Goal: Information Seeking & Learning: Learn about a topic

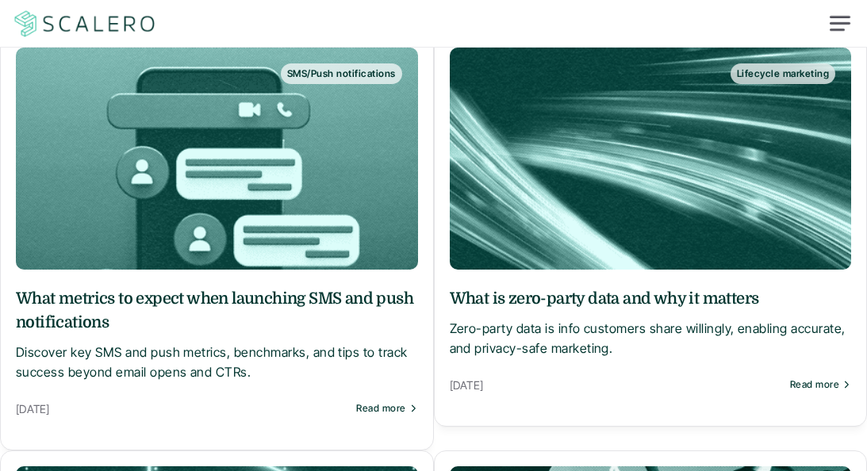
click at [256, 188] on img at bounding box center [217, 159] width 402 height 222
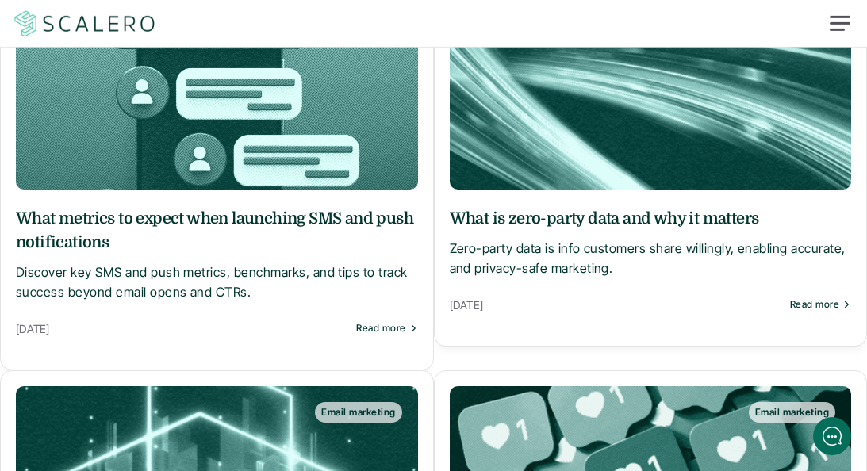
scroll to position [388, 0]
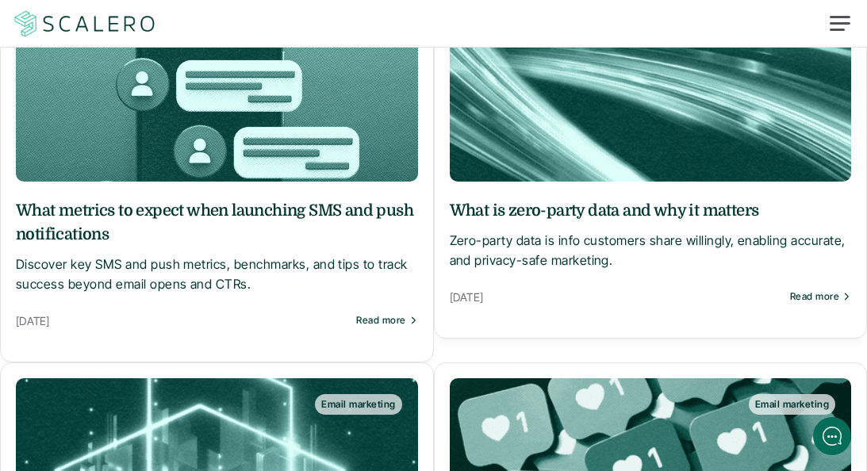
click at [549, 188] on div "What is zero-party data and why it matters Zero-party data is info customers sh…" at bounding box center [651, 253] width 402 height 140
click at [559, 237] on p "Zero-party data is info customers share willingly, enabling accurate, and priva…" at bounding box center [651, 251] width 402 height 40
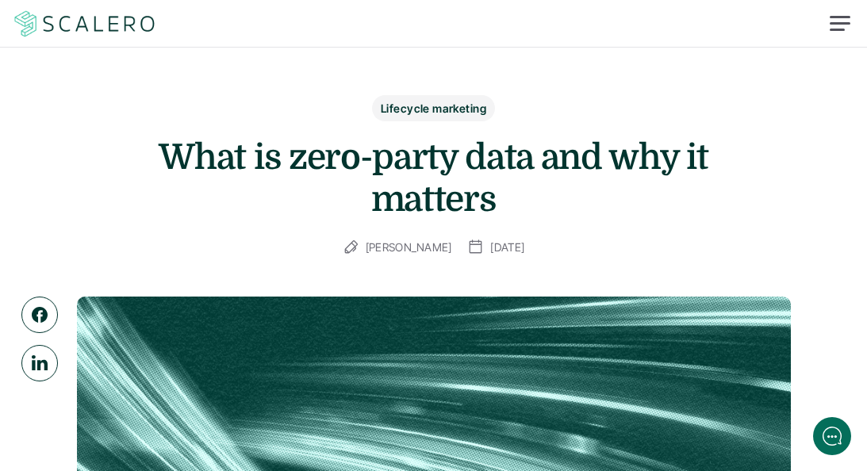
scroll to position [492, 0]
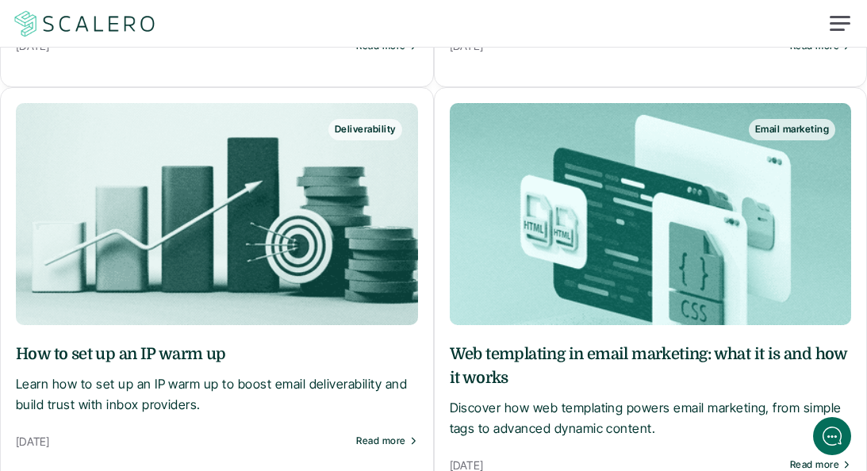
scroll to position [1066, 0]
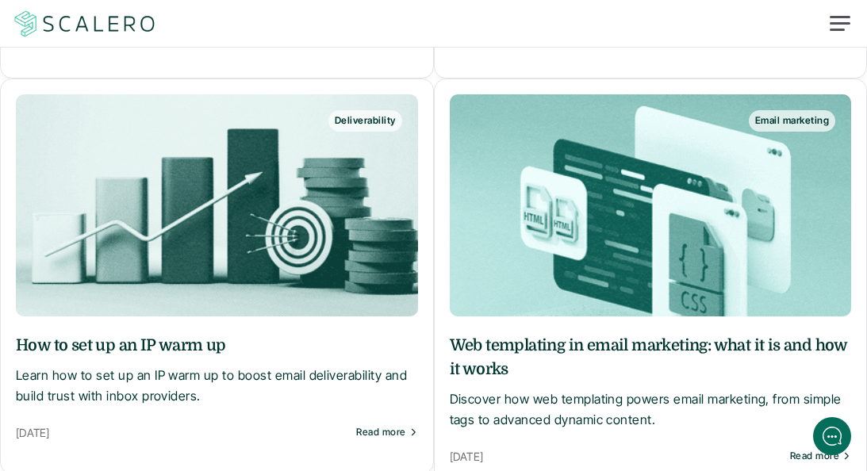
click at [545, 235] on img at bounding box center [651, 205] width 402 height 222
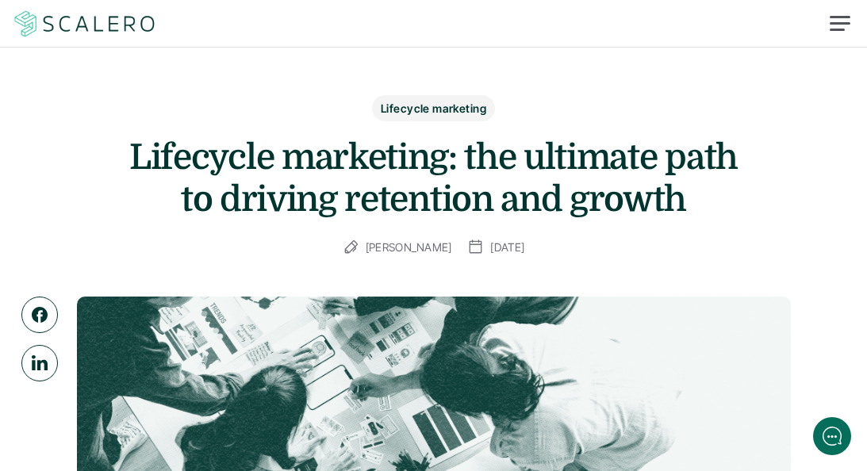
click at [91, 20] on img at bounding box center [85, 24] width 146 height 30
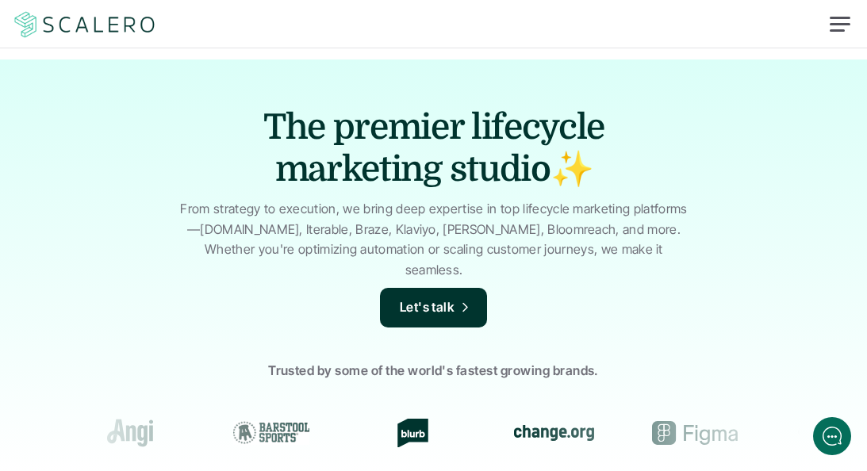
click at [828, 30] on div at bounding box center [840, 25] width 38 height 38
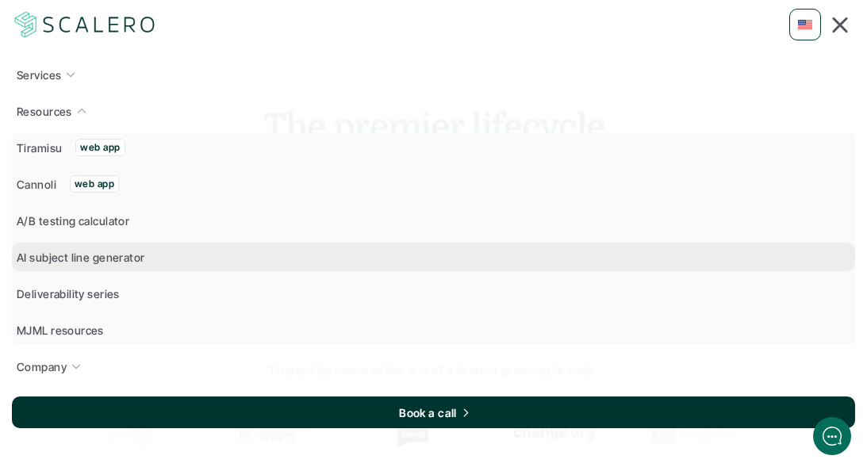
click at [105, 254] on p "AI subject line generator" at bounding box center [81, 257] width 128 height 17
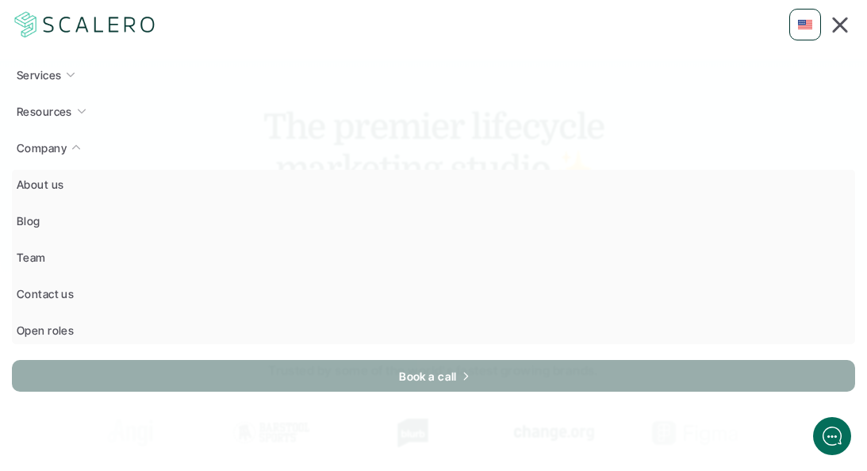
click at [242, 363] on link "Book a call" at bounding box center [433, 376] width 843 height 32
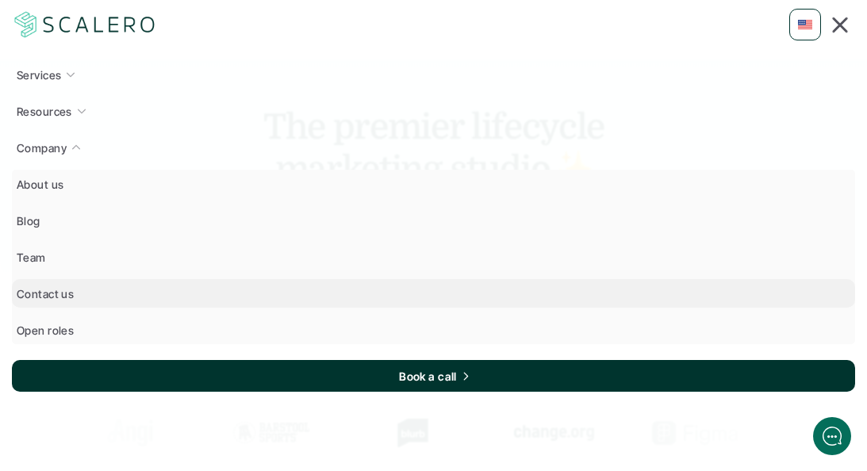
click at [35, 287] on p "Contact us" at bounding box center [45, 293] width 57 height 17
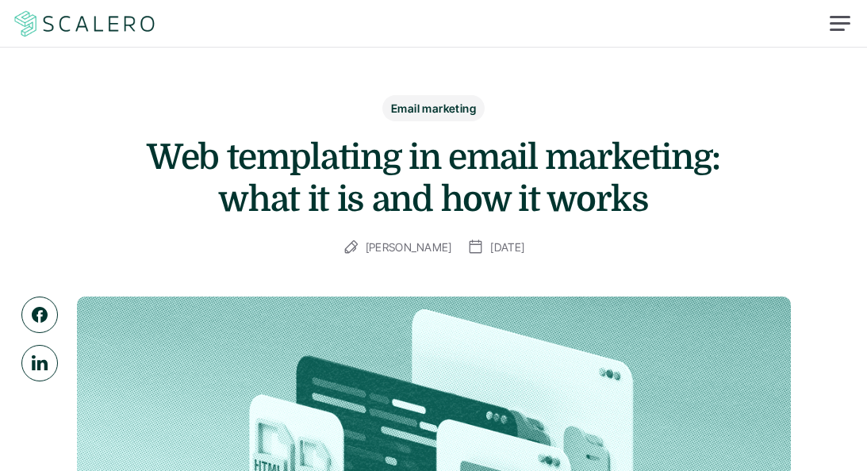
drag, startPoint x: 0, startPoint y: 0, endPoint x: 403, endPoint y: 186, distance: 443.4
click at [403, 186] on h1 "Web templating in email marketing: what it is and how it works" at bounding box center [434, 179] width 634 height 84
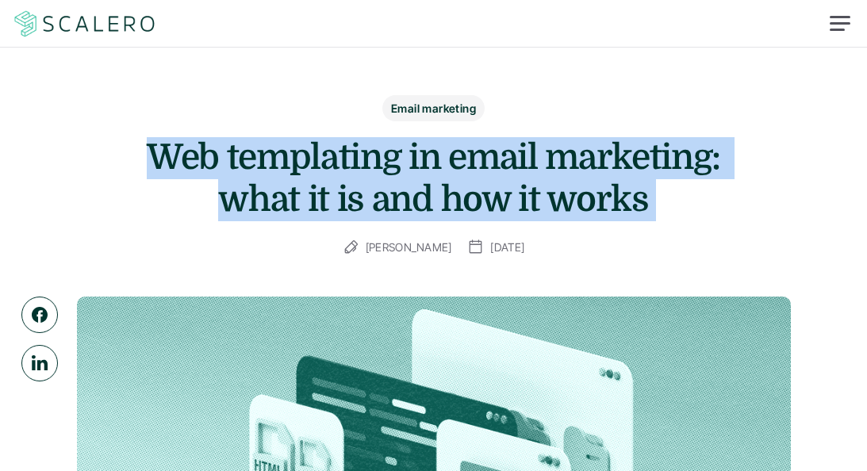
click at [403, 186] on h1 "Web templating in email marketing: what it is and how it works" at bounding box center [434, 179] width 634 height 84
click at [442, 197] on h1 "Web templating in email marketing: what it is and how it works" at bounding box center [434, 179] width 634 height 84
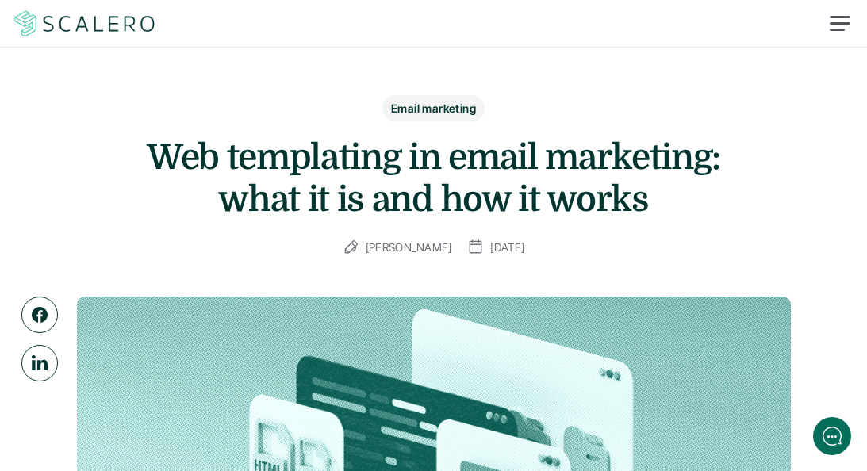
click at [844, 22] on div at bounding box center [839, 23] width 21 height 2
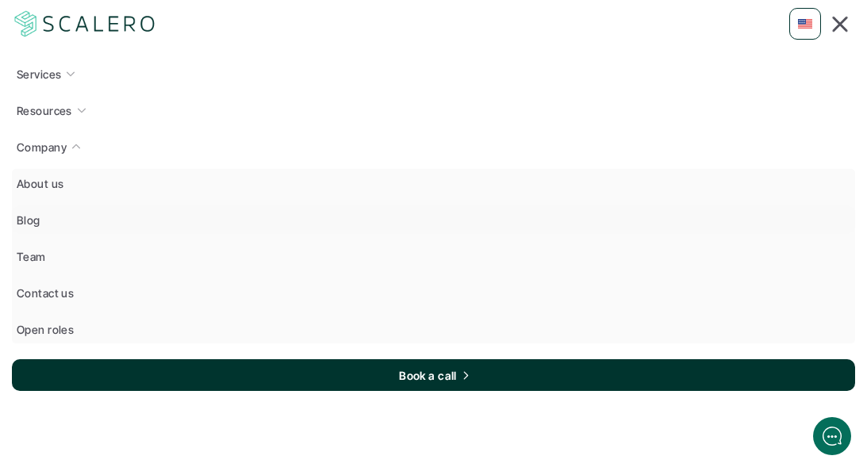
click at [33, 214] on p "Blog" at bounding box center [29, 220] width 24 height 17
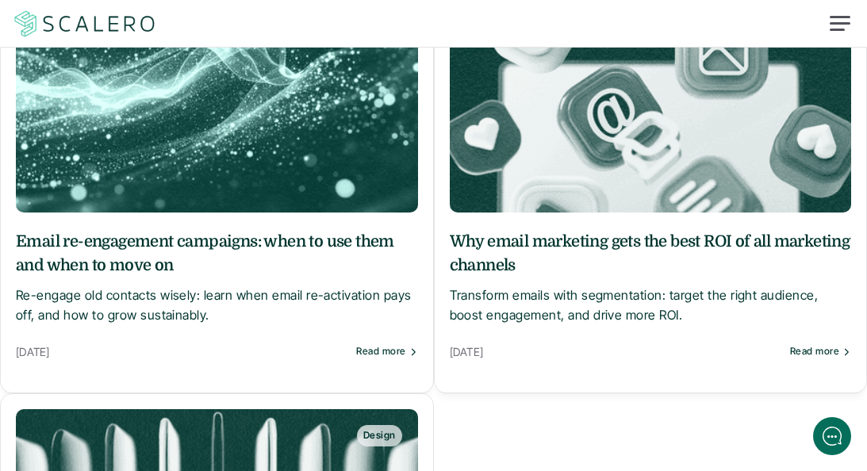
scroll to position [1636, 0]
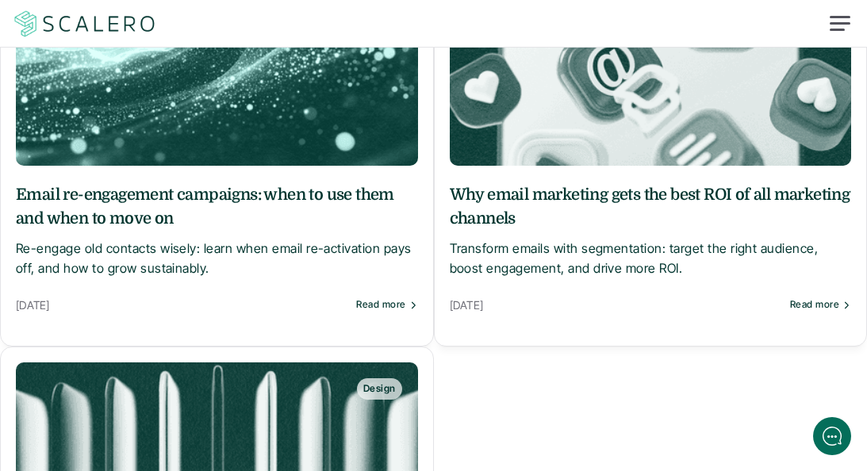
click at [211, 136] on img at bounding box center [217, 55] width 402 height 222
